Goal: Task Accomplishment & Management: Use online tool/utility

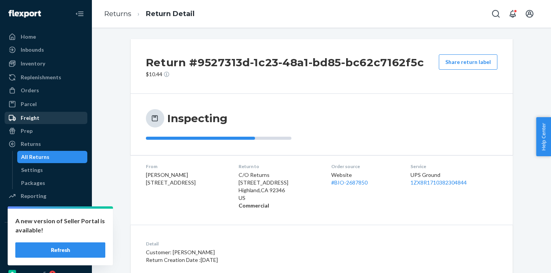
scroll to position [73, 0]
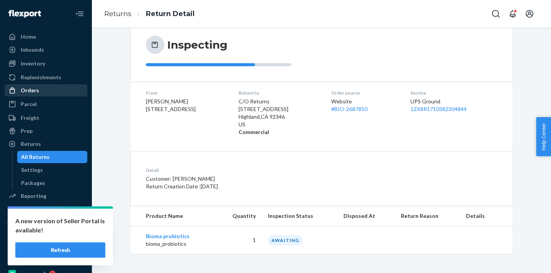
click at [36, 89] on div "Orders" at bounding box center [30, 90] width 18 height 8
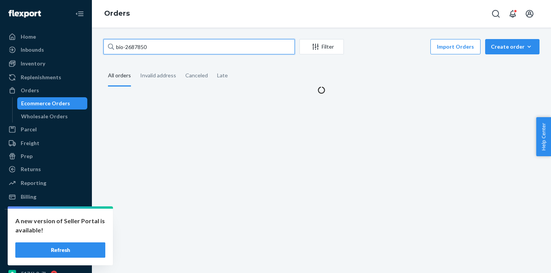
click at [135, 47] on input "bio-2687850" at bounding box center [198, 46] width 191 height 15
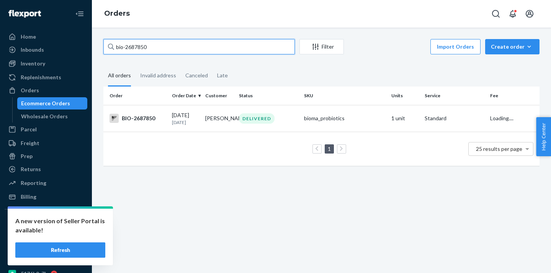
paste input "748171"
type input "bio-2748171"
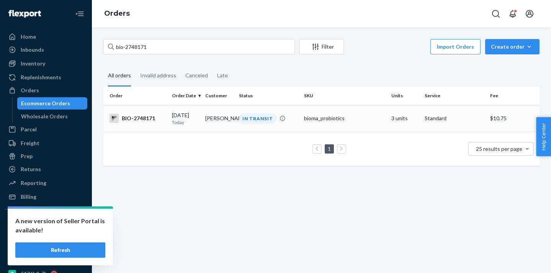
click at [211, 119] on td "Kelli Lynch" at bounding box center [218, 118] width 33 height 27
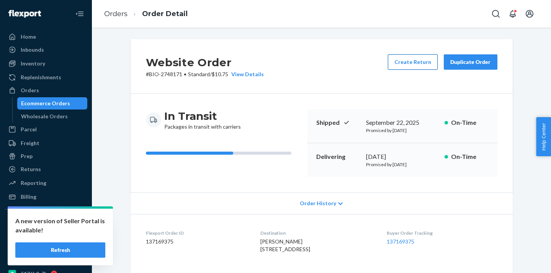
click at [425, 60] on button "Create Return" at bounding box center [413, 61] width 50 height 15
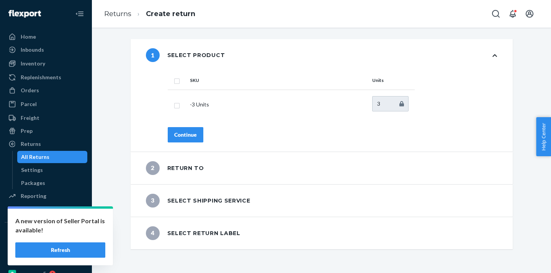
click at [193, 88] on th "SKU" at bounding box center [278, 80] width 182 height 18
click at [176, 104] on input "checkbox" at bounding box center [177, 105] width 6 height 8
checkbox input "true"
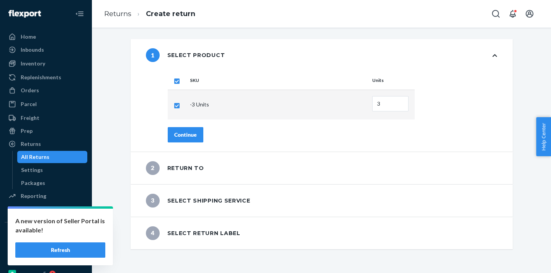
click at [189, 139] on button "Continue" at bounding box center [186, 134] width 36 height 15
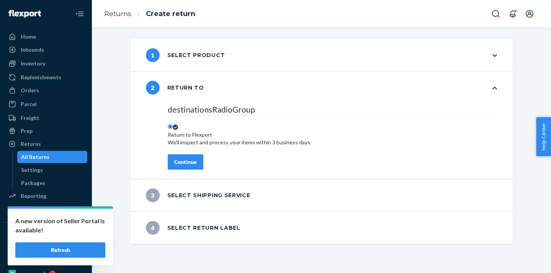
click at [197, 158] on button "Continue" at bounding box center [186, 161] width 36 height 15
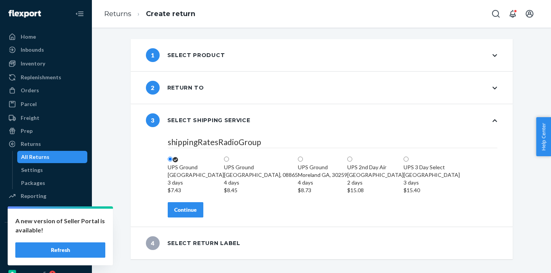
click at [186, 214] on div "Continue" at bounding box center [185, 210] width 23 height 8
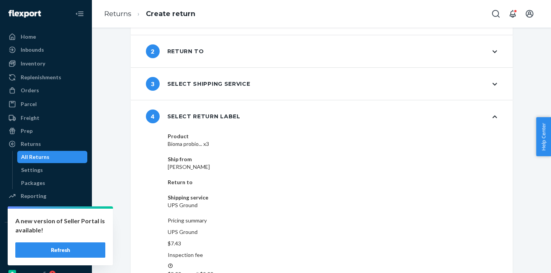
scroll to position [39, 0]
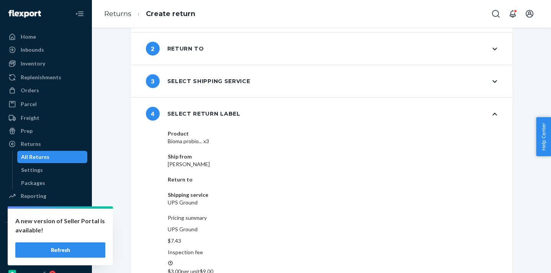
click at [455, 246] on div "Product Bioma probio... x3 Ship from Kelli Lynch Return to Shipping service UPS…" at bounding box center [332, 245] width 360 height 230
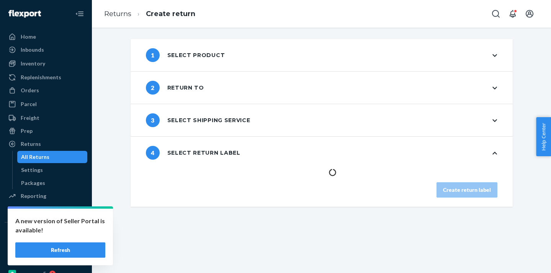
scroll to position [0, 0]
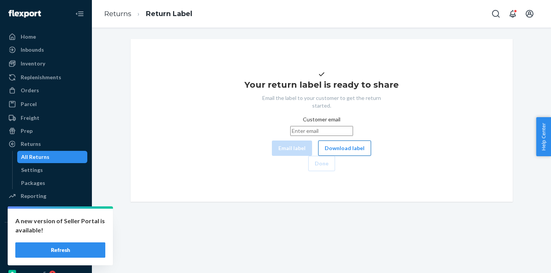
click at [318, 156] on button "Download label" at bounding box center [344, 147] width 53 height 15
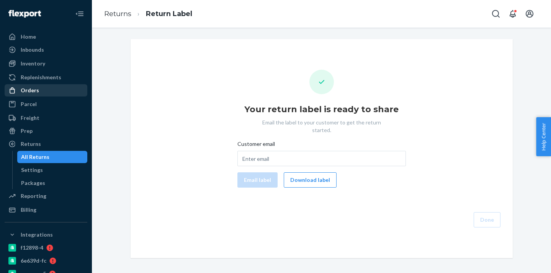
click at [32, 94] on div "Orders" at bounding box center [30, 90] width 18 height 8
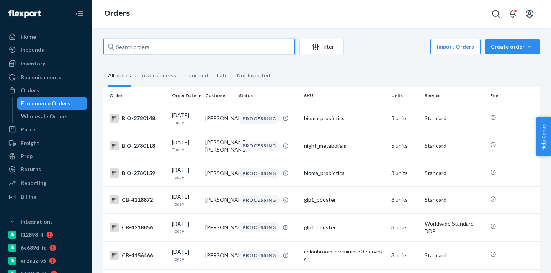
click at [142, 47] on input "text" at bounding box center [198, 46] width 191 height 15
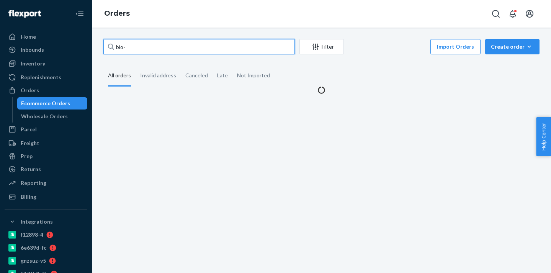
paste input "2770777"
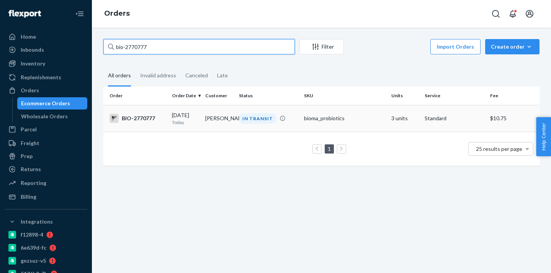
type input "bio-2770777"
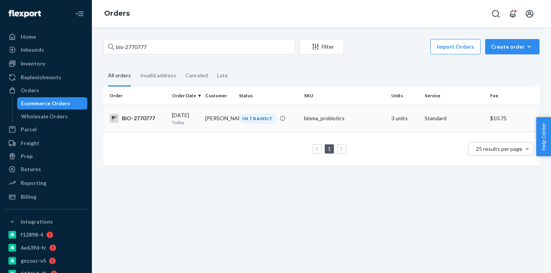
click at [239, 118] on div "IN TRANSIT" at bounding box center [258, 118] width 38 height 10
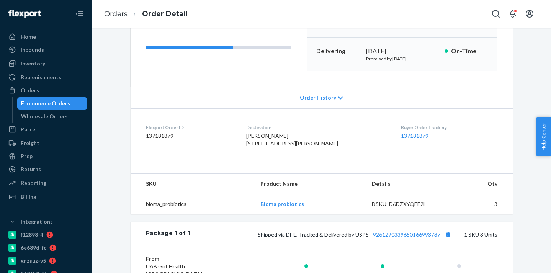
scroll to position [108, 0]
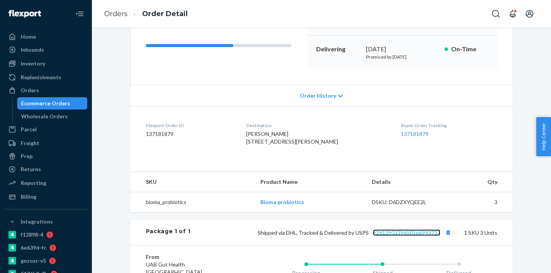
click at [422, 236] on link "9261290339650166993737" at bounding box center [406, 232] width 67 height 7
